Goal: Transaction & Acquisition: Purchase product/service

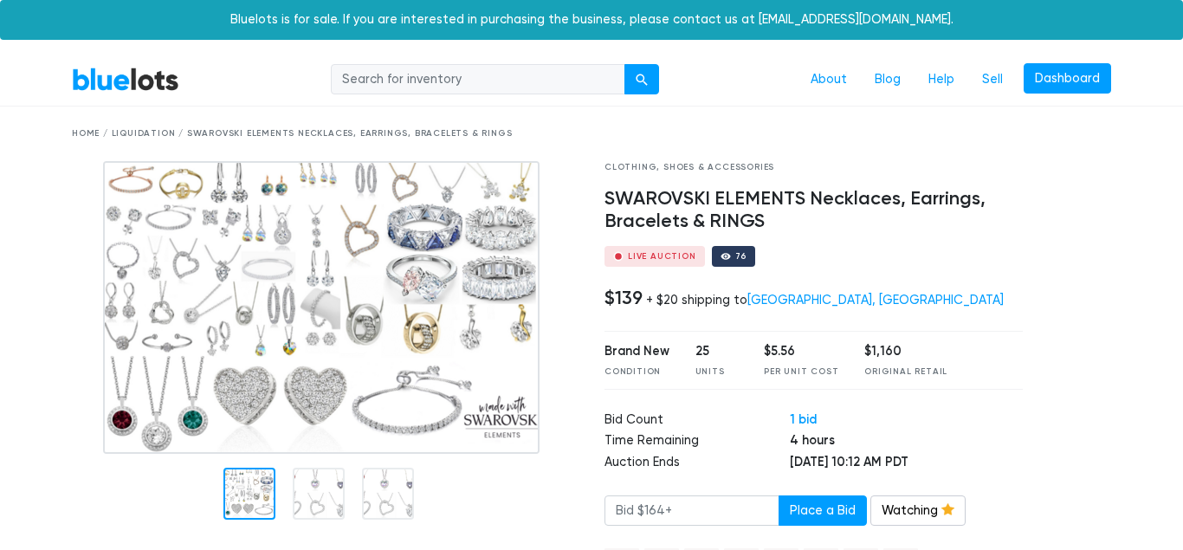
click at [132, 91] on link "BlueLots" at bounding box center [125, 79] width 107 height 25
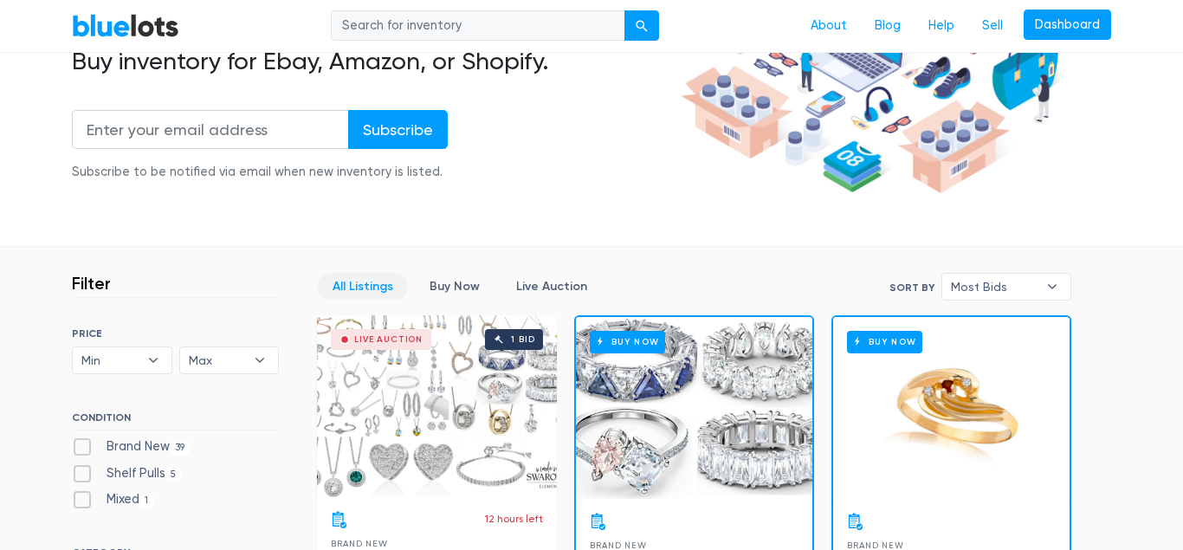
scroll to position [353, 0]
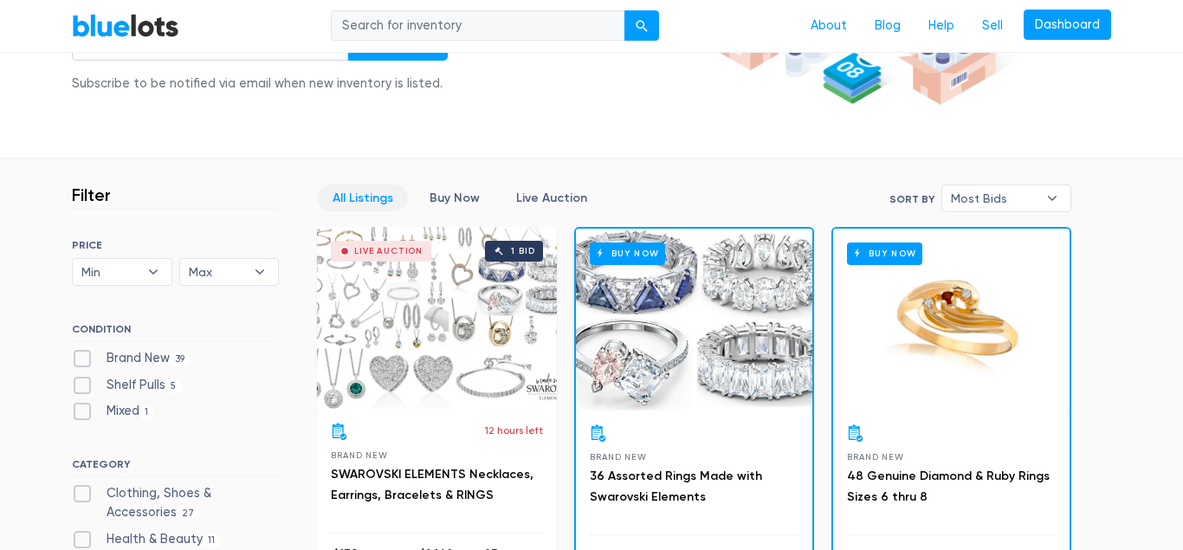
click at [86, 358] on label "Brand New 39" at bounding box center [131, 358] width 119 height 19
click at [83, 358] on New"] "Brand New 39" at bounding box center [77, 354] width 11 height 11
checkbox New"] "true"
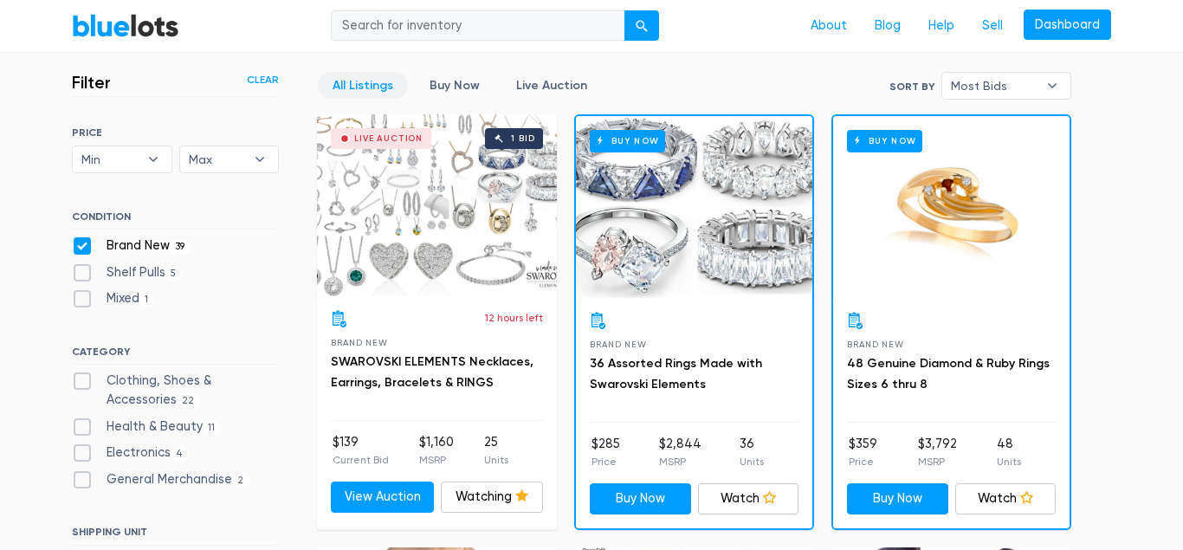
scroll to position [466, 0]
click at [81, 385] on label "Clothing, Shoes & Accessories 22" at bounding box center [175, 389] width 207 height 37
click at [81, 383] on Accessories"] "Clothing, Shoes & Accessories 22" at bounding box center [77, 376] width 11 height 11
checkbox Accessories"] "true"
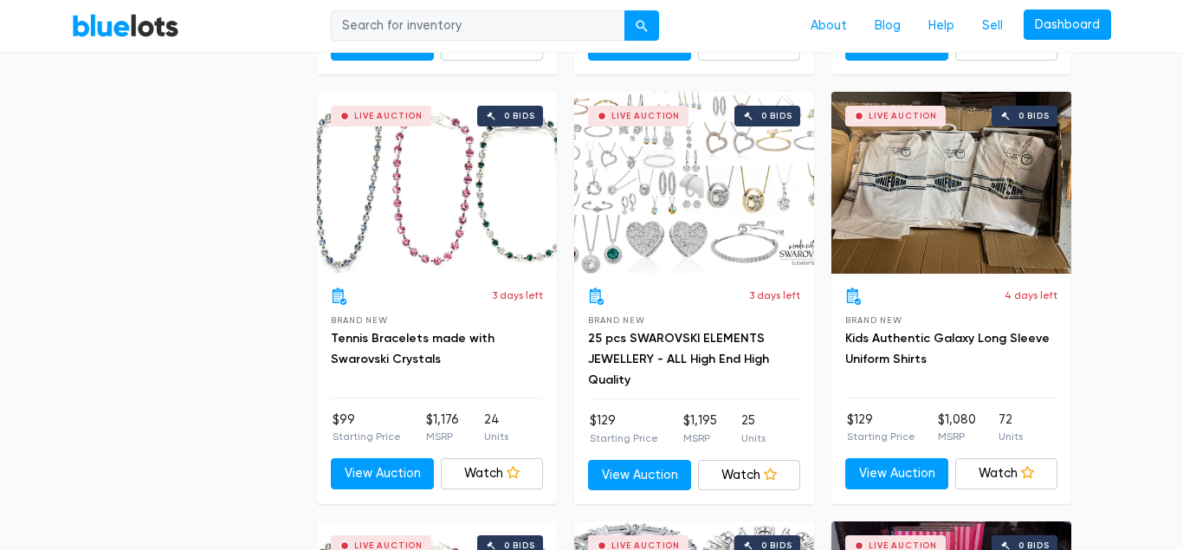
scroll to position [3115, 0]
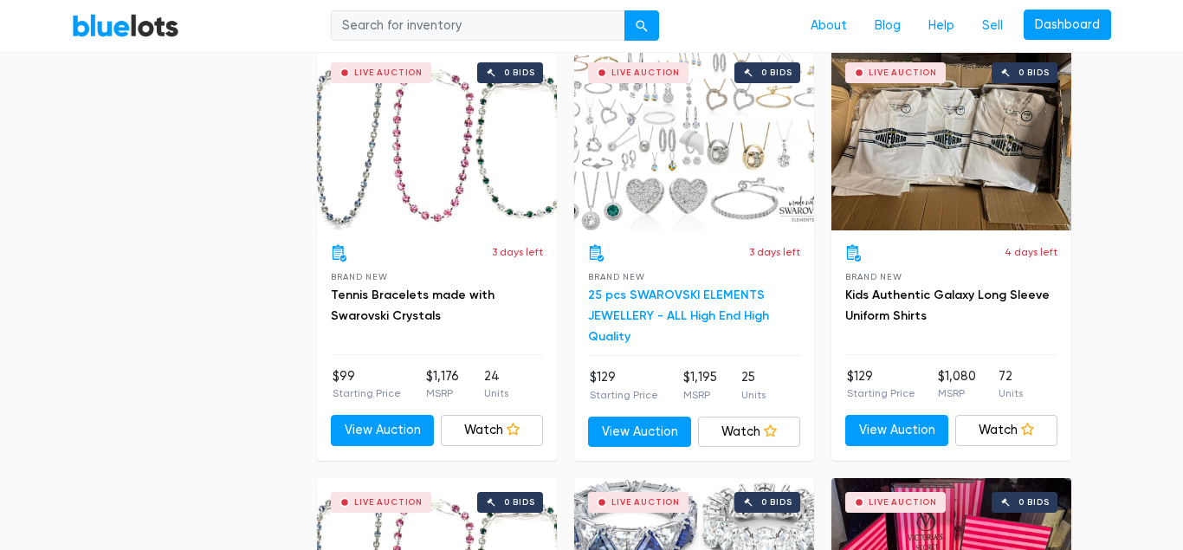
click at [661, 314] on link "25 pcs SWAROVSKI ELEMENTS JEWELLERY - ALL High End High Quality" at bounding box center [678, 315] width 181 height 56
